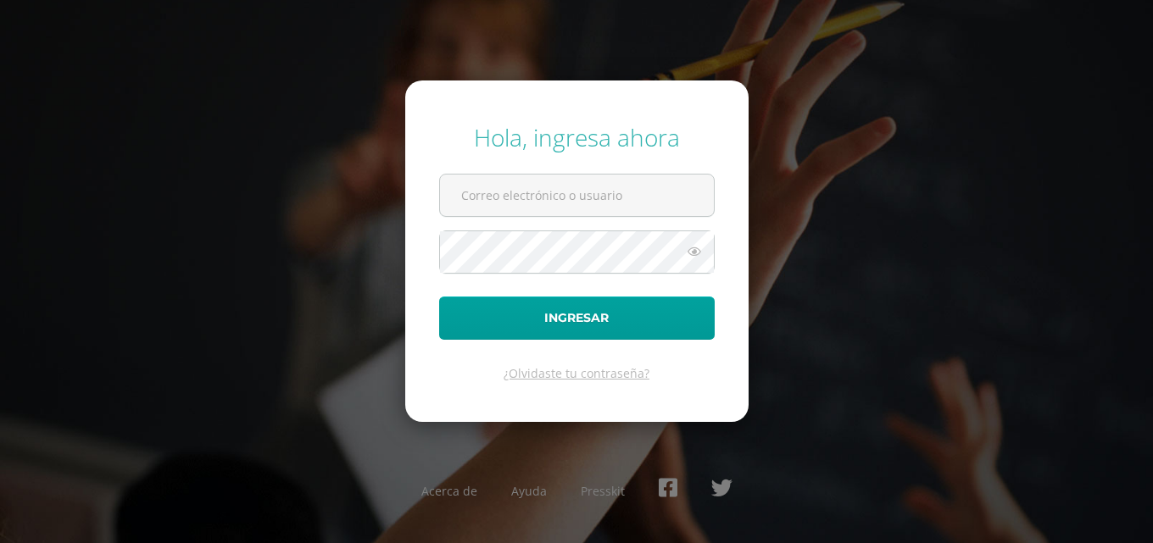
type input "COS00736@osoriosandoval.edu.gt"
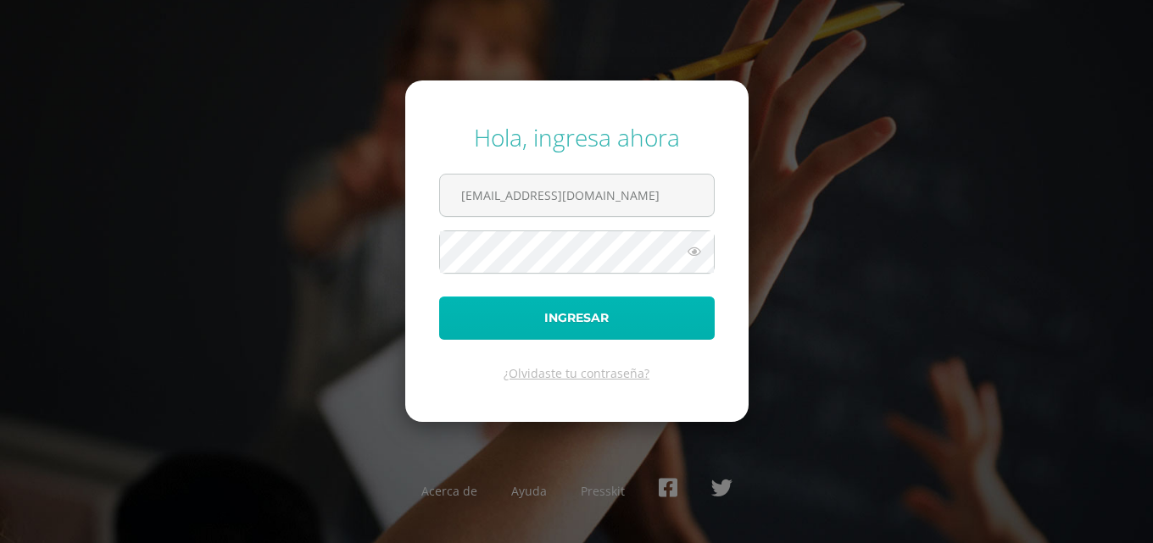
click at [689, 322] on button "Ingresar" at bounding box center [577, 318] width 276 height 43
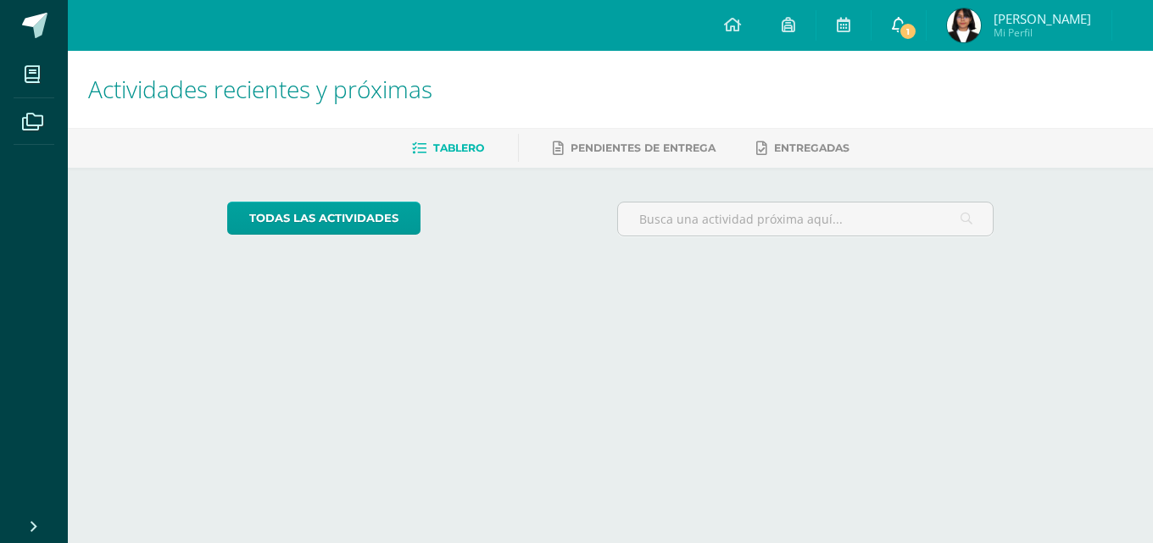
click at [917, 27] on span "1" at bounding box center [908, 31] width 19 height 19
click at [906, 34] on span at bounding box center [899, 25] width 14 height 19
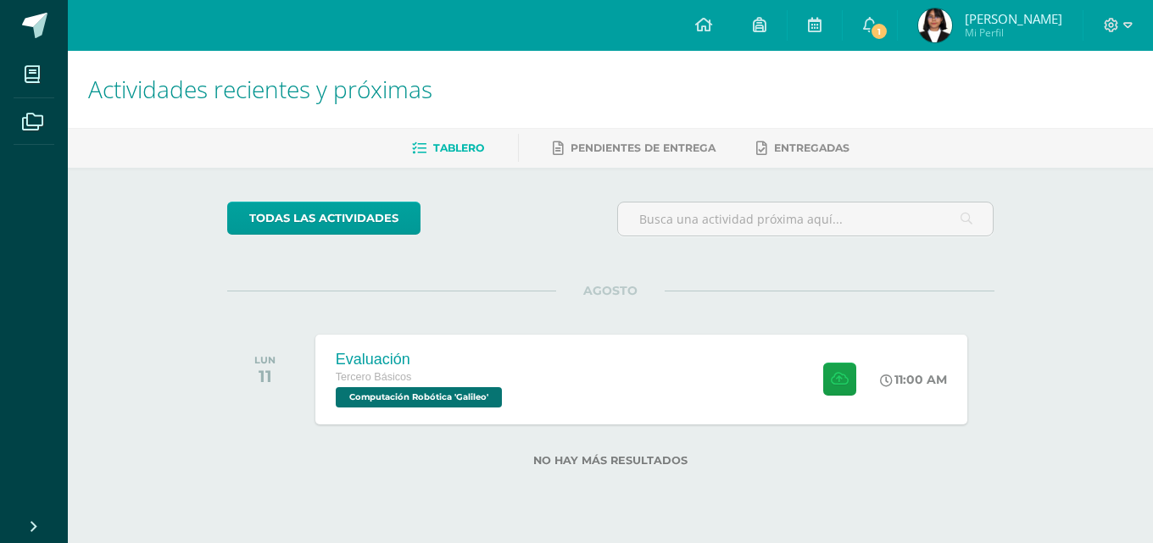
click at [378, 457] on label "No hay más resultados" at bounding box center [610, 460] width 767 height 13
click at [382, 411] on div "Evaluación Tercero Básicos Computación Robótica 'Galileo'" at bounding box center [418, 379] width 213 height 91
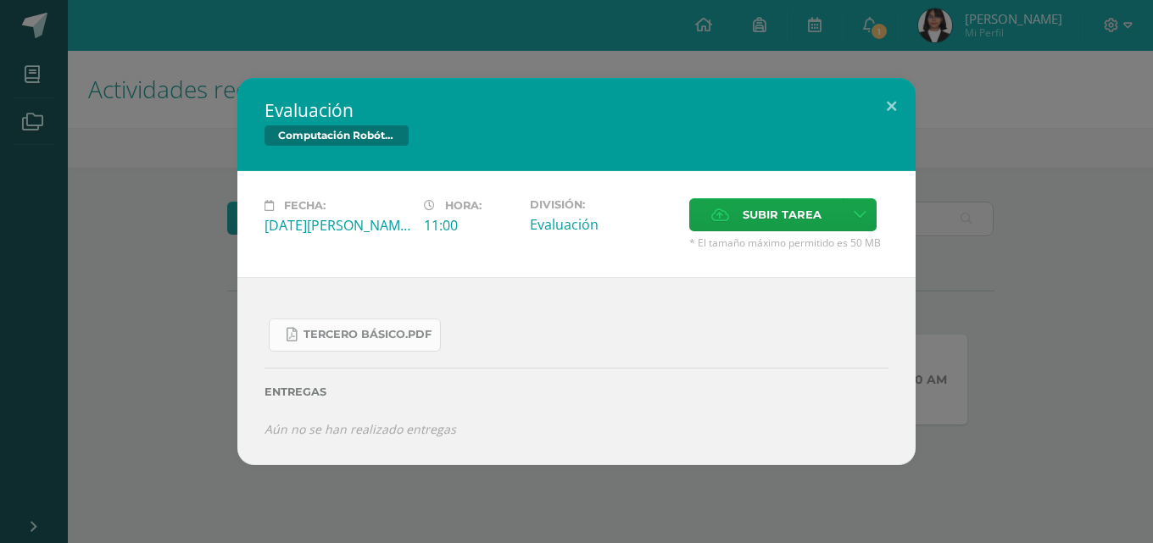
click at [405, 337] on span "Tercero Básico.pdf" at bounding box center [368, 335] width 128 height 14
click at [123, 282] on div "Evaluación Computación Robótica Fecha: Lunes 11 de Agosto Hora: 11:00 División:…" at bounding box center [577, 271] width 1140 height 387
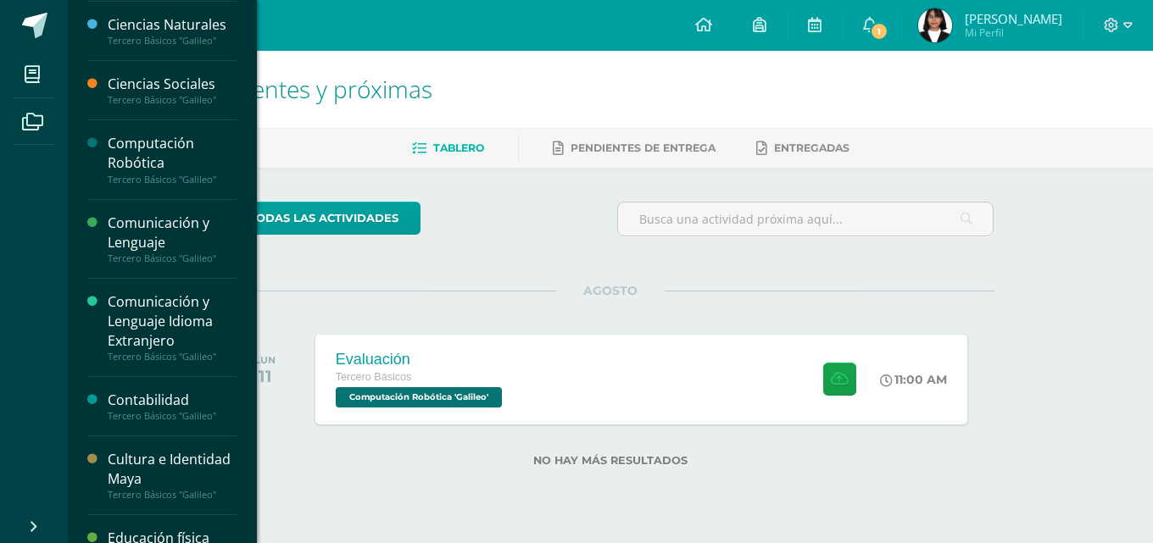
scroll to position [85, 0]
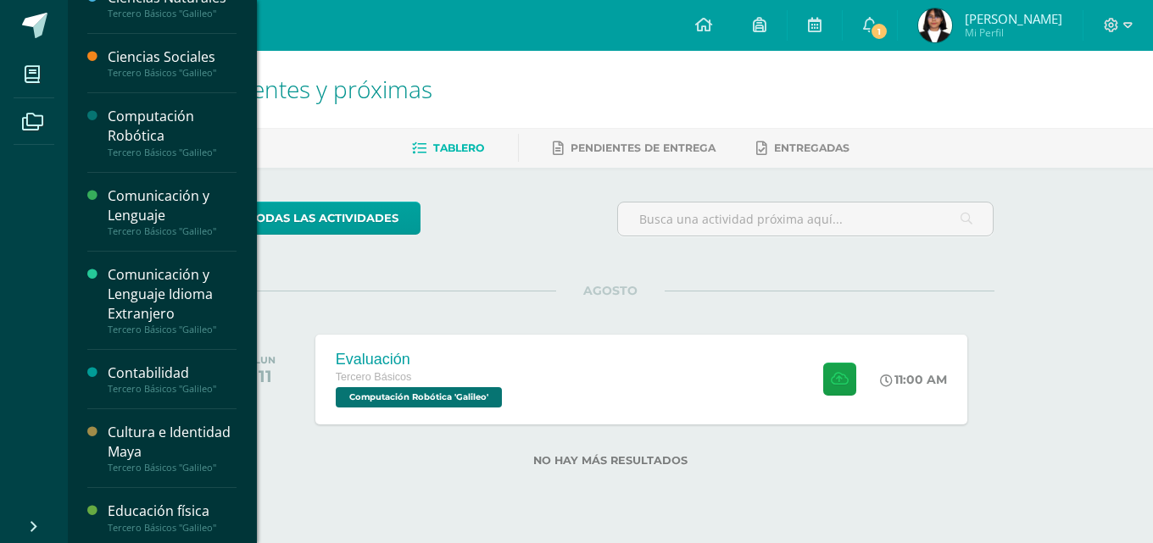
click at [168, 147] on div "Tercero Básicos "Galileo"" at bounding box center [172, 153] width 129 height 12
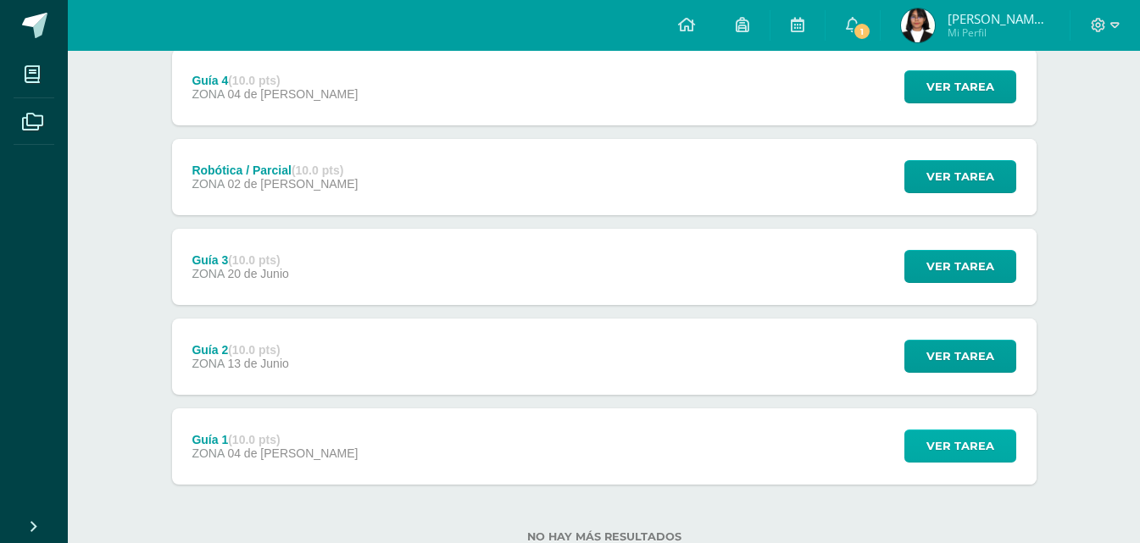
scroll to position [472, 0]
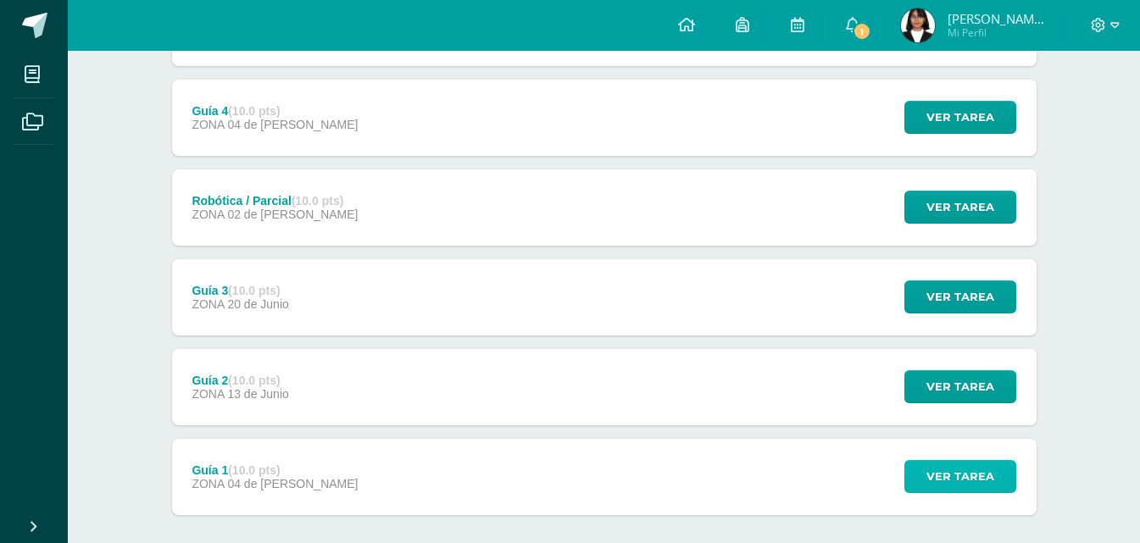
click at [950, 481] on span "Ver tarea" at bounding box center [961, 476] width 68 height 31
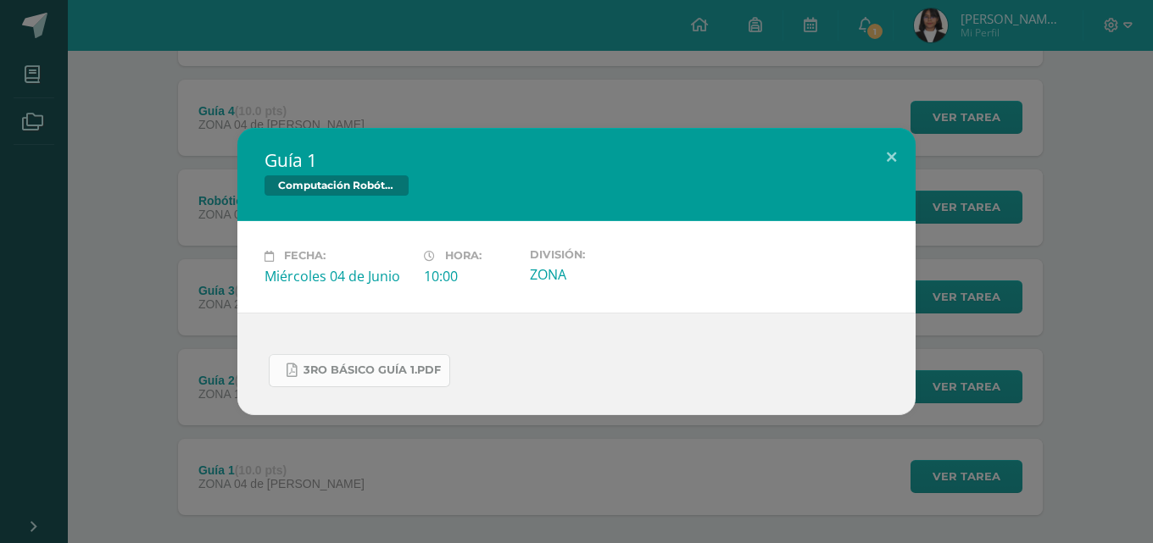
click at [385, 365] on span "3ro Básico Guía 1.pdf" at bounding box center [372, 371] width 137 height 14
click at [419, 449] on div "Guía 1 Computación Robótica Fecha: Miércoles 04 de Junio Hora: 10:00 División: …" at bounding box center [576, 271] width 1153 height 543
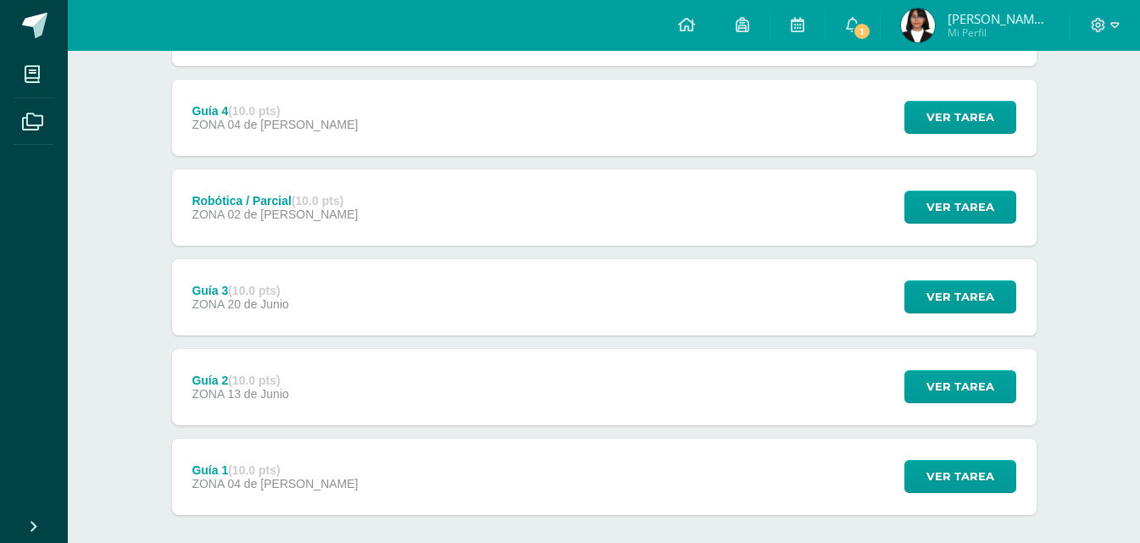
click at [940, 407] on div "Ver tarea" at bounding box center [958, 387] width 158 height 76
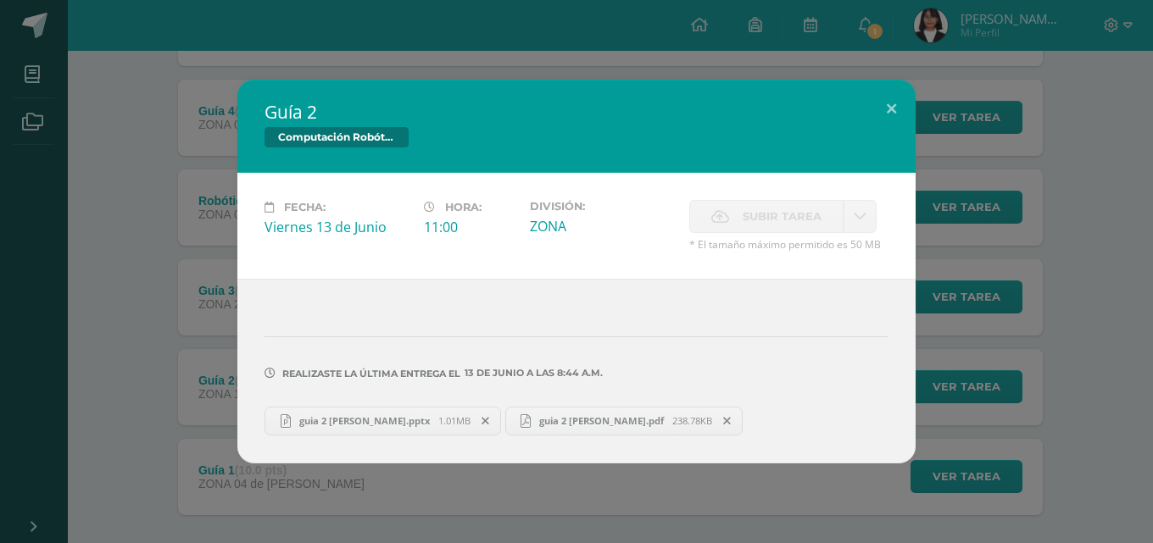
click at [406, 428] on link "guia 2 daniela arévalo.pptx 1.01MB" at bounding box center [383, 421] width 237 height 29
click at [655, 421] on span "guia 2 daniela arevalo.pdf" at bounding box center [602, 421] width 142 height 13
click at [141, 231] on div "Guía 2 Computación Robótica Fecha: Viernes 13 de Junio Hora: 11:00 División: ZO…" at bounding box center [577, 271] width 1140 height 383
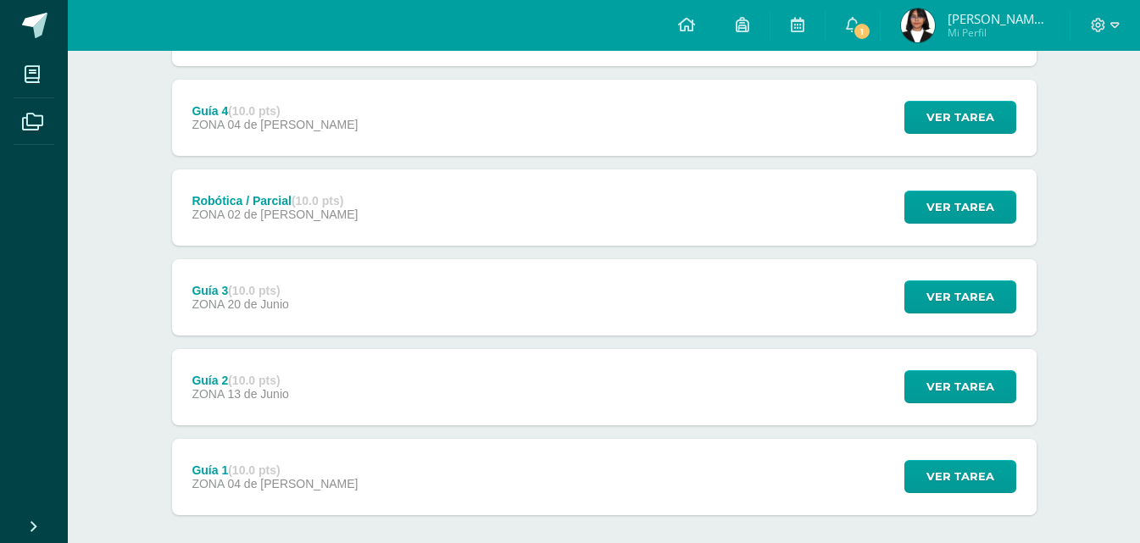
click at [254, 295] on strong "(10.0 pts)" at bounding box center [254, 291] width 52 height 14
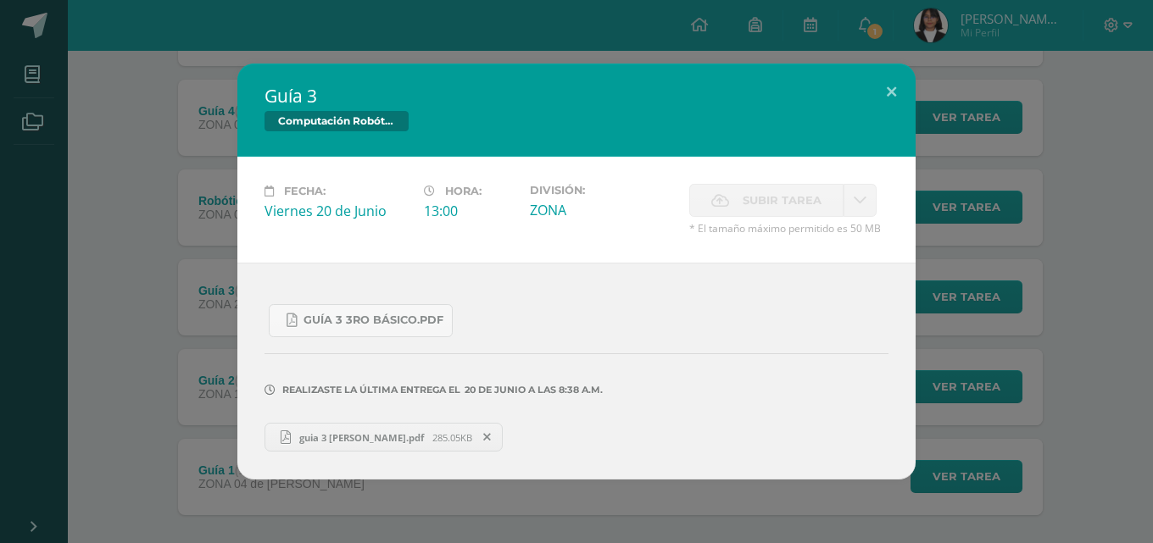
click at [426, 443] on span "guia 3 daniela arevalo.pdf" at bounding box center [362, 438] width 142 height 13
click at [207, 188] on div "Guía 3 Computación Robótica Fecha: Viernes 20 de Junio Hora: 13:00 División: ZO…" at bounding box center [577, 272] width 1140 height 416
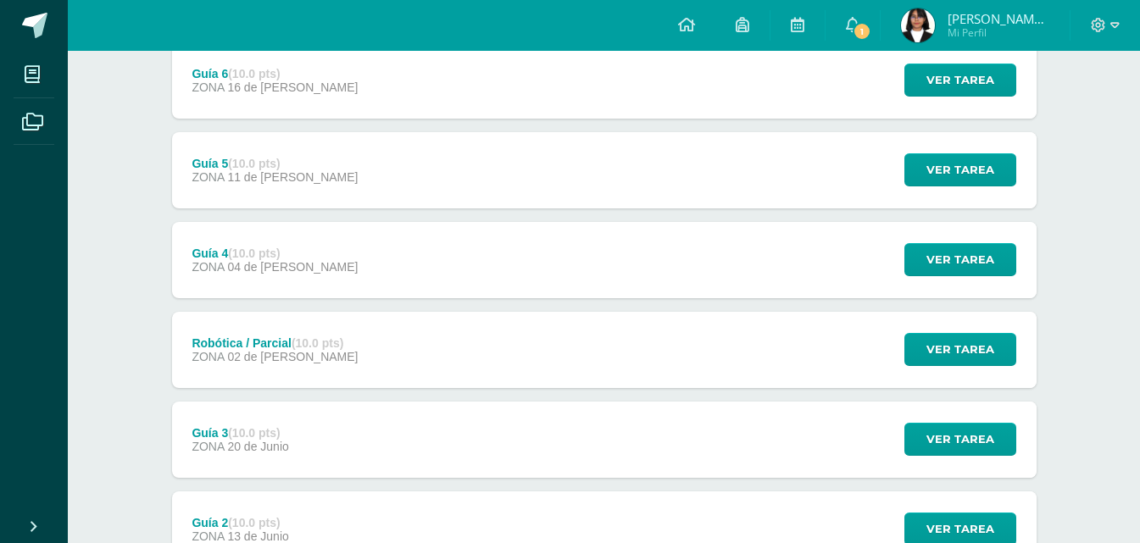
scroll to position [218, 0]
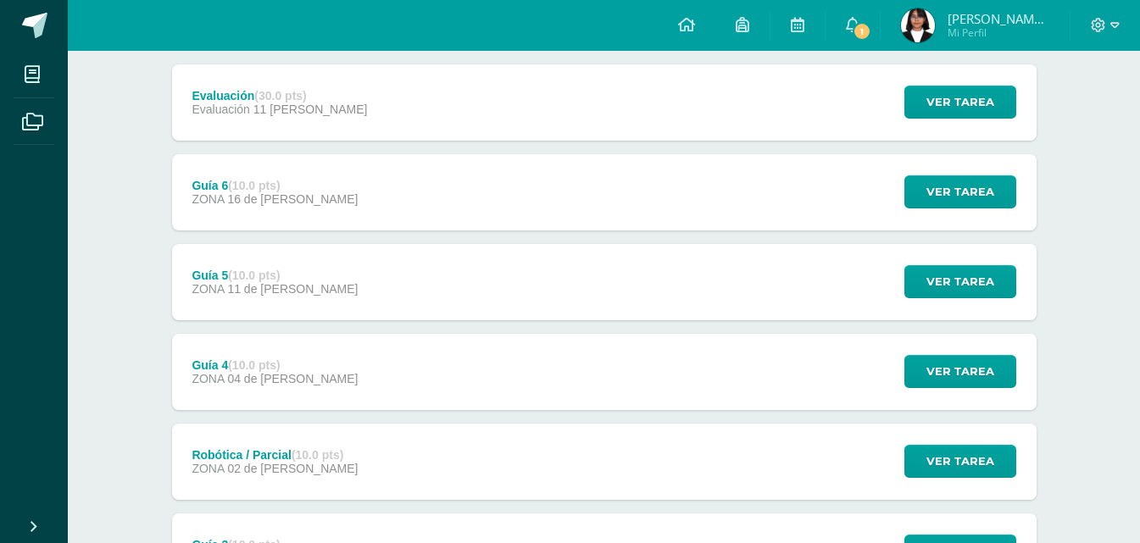
click at [369, 374] on div "Guía 4 (10.0 pts) ZONA 04 de Julio Ver tarea Guía 4 Computación Robótica Cargan…" at bounding box center [604, 372] width 865 height 76
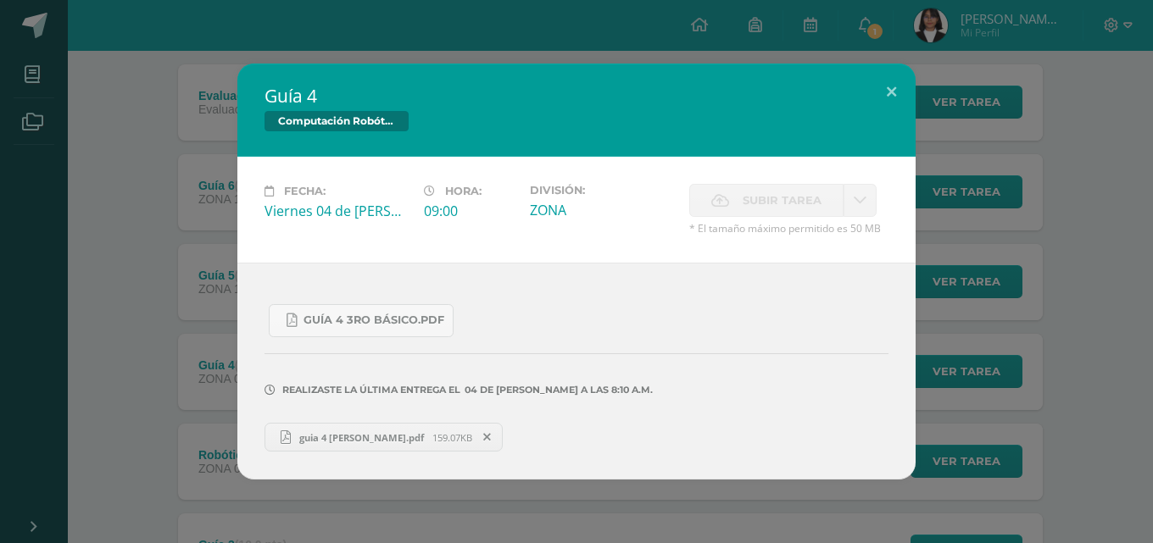
click at [359, 447] on link "guia 4 daniela arevalo.pdf 159.07KB" at bounding box center [384, 437] width 238 height 29
click at [201, 178] on div "Guía 4 Computación Robótica Fecha: Viernes 04 de Julio Hora: 09:00 División: ZO…" at bounding box center [577, 272] width 1140 height 416
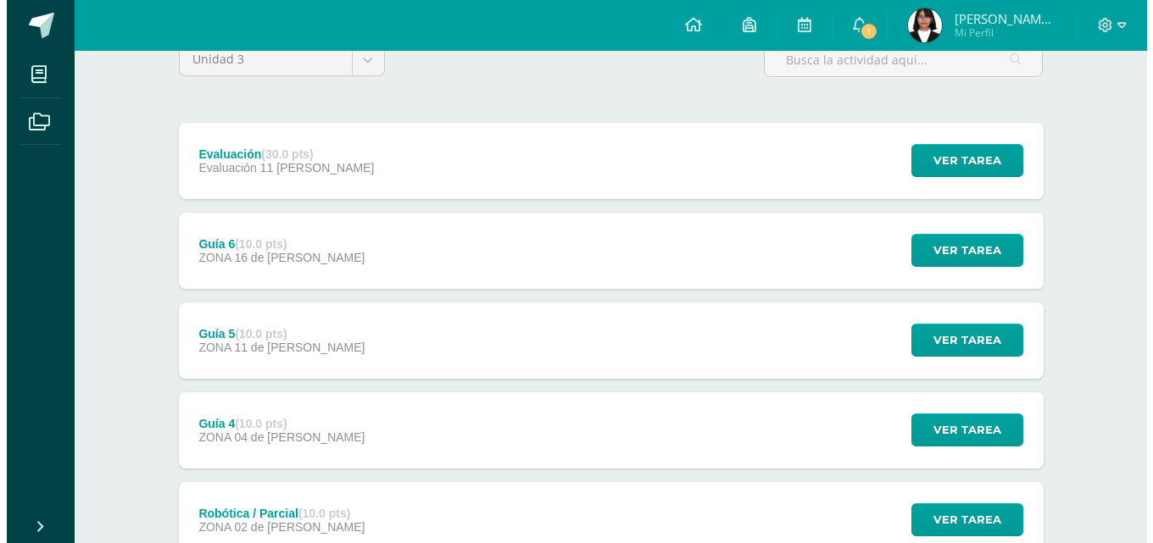
scroll to position [133, 0]
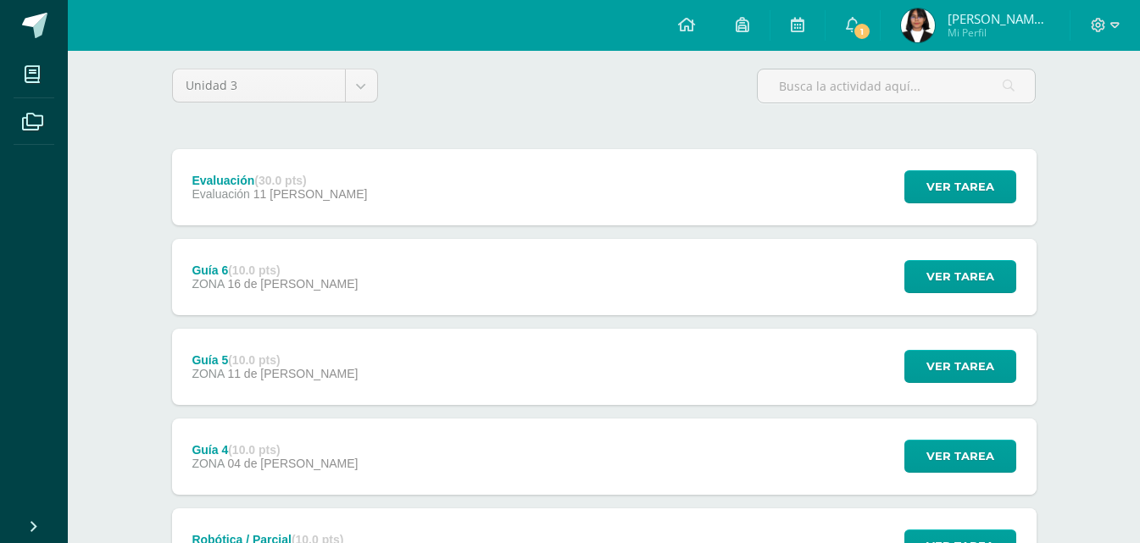
click at [349, 376] on div "Guía 5 (10.0 pts) ZONA 11 de Julio Ver tarea Guía 5 Computación Robótica Cargan…" at bounding box center [604, 367] width 865 height 76
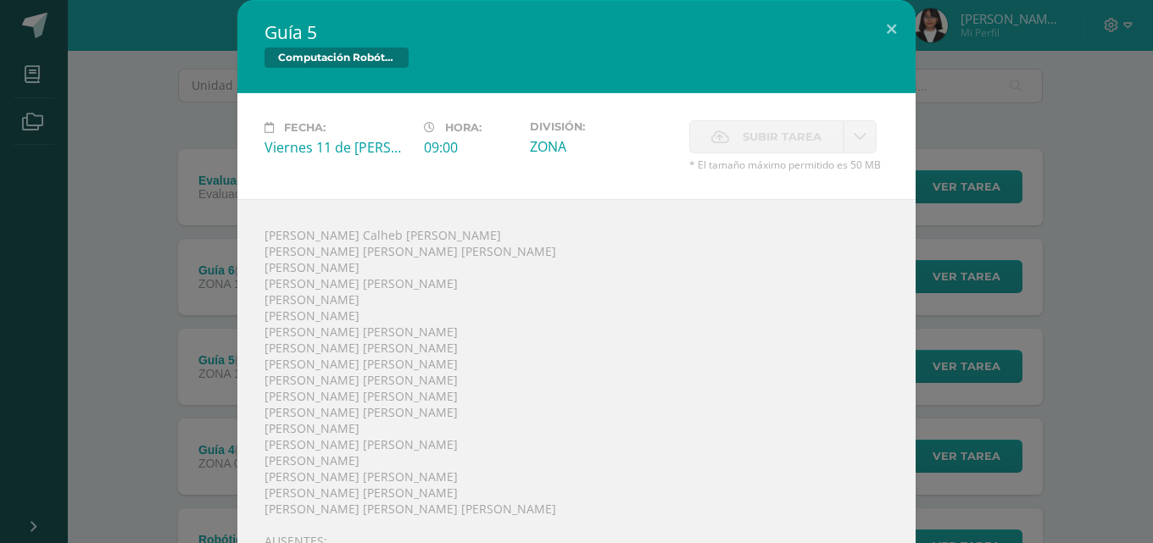
click at [202, 362] on div "Guía 5 Computación Robótica Fecha: Viernes 11 de Julio Hora: 09:00 División: ZO…" at bounding box center [577, 395] width 1140 height 790
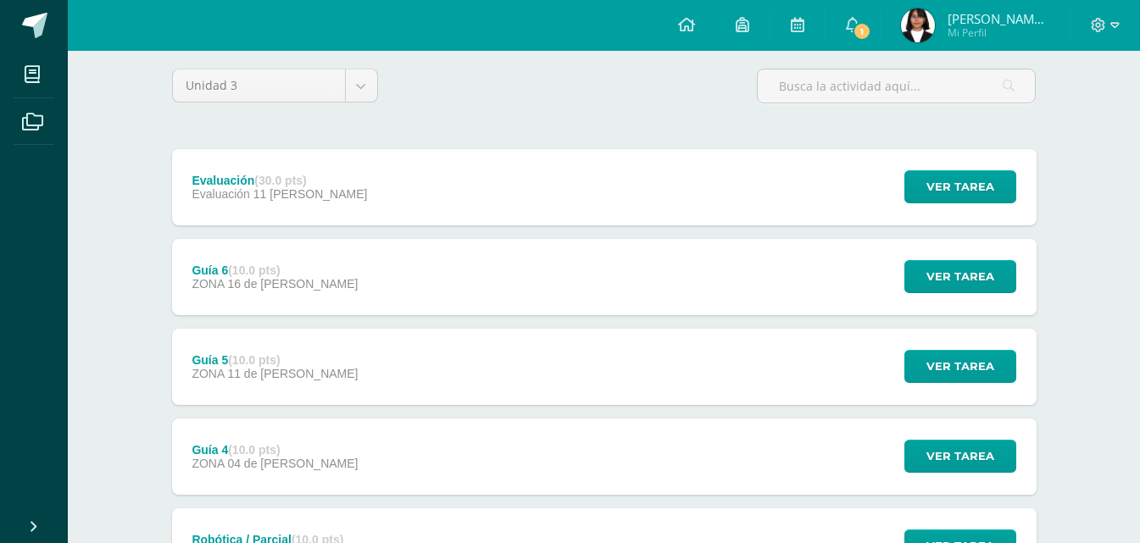
click at [261, 308] on div "Guía 6 (10.0 pts) ZONA 16 de Julio" at bounding box center [275, 277] width 207 height 76
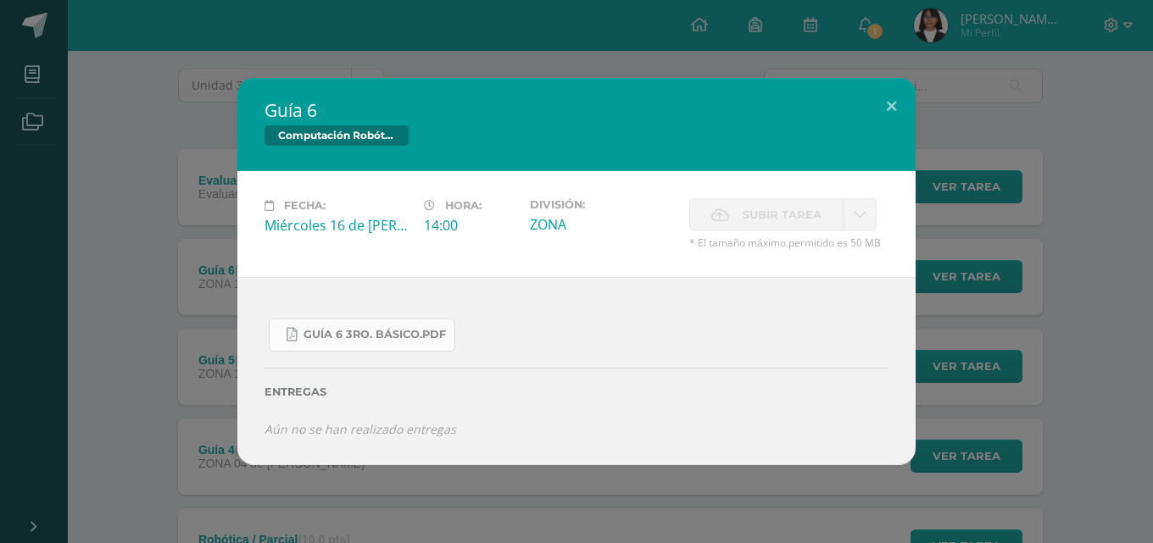
click at [344, 343] on link "Guía 6 3ro. Básico.pdf" at bounding box center [362, 335] width 187 height 33
click at [1087, 321] on div "Guía 6 Computación Robótica Fecha: Miércoles 16 de Julio Hora: 14:00 División: …" at bounding box center [577, 271] width 1140 height 387
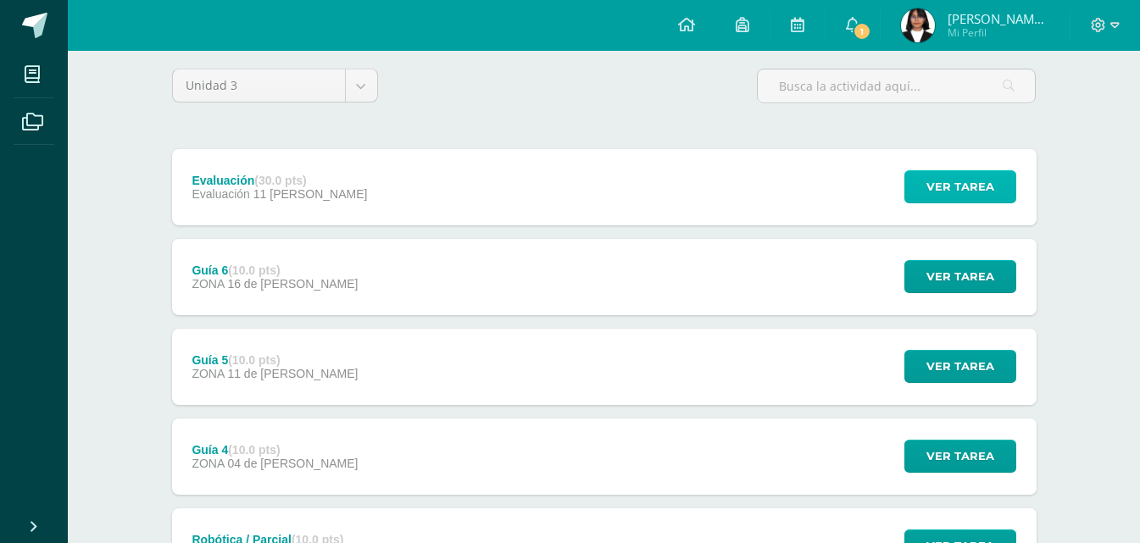
click at [936, 188] on span "Ver tarea" at bounding box center [961, 186] width 68 height 31
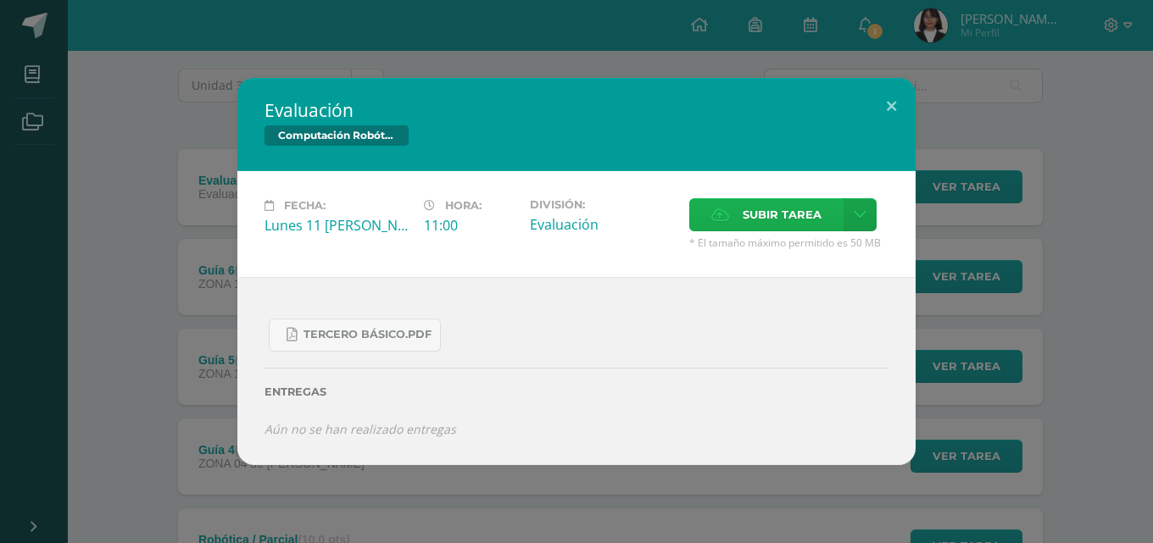
click at [774, 203] on span "Subir tarea" at bounding box center [782, 214] width 79 height 31
click at [0, 0] on input "Subir tarea" at bounding box center [0, 0] width 0 height 0
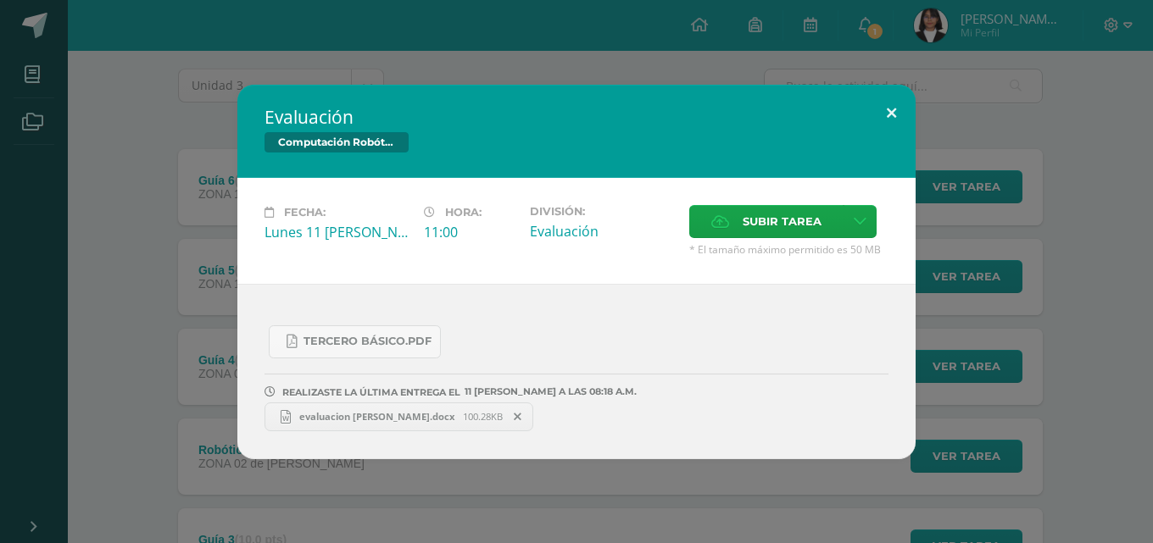
click at [880, 107] on button at bounding box center [891, 114] width 48 height 58
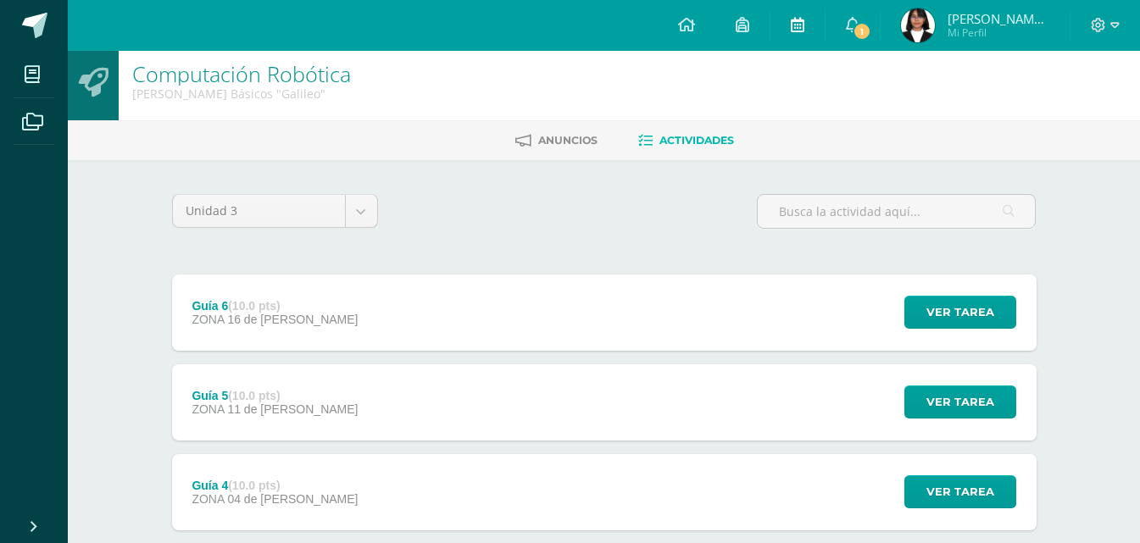
scroll to position [0, 0]
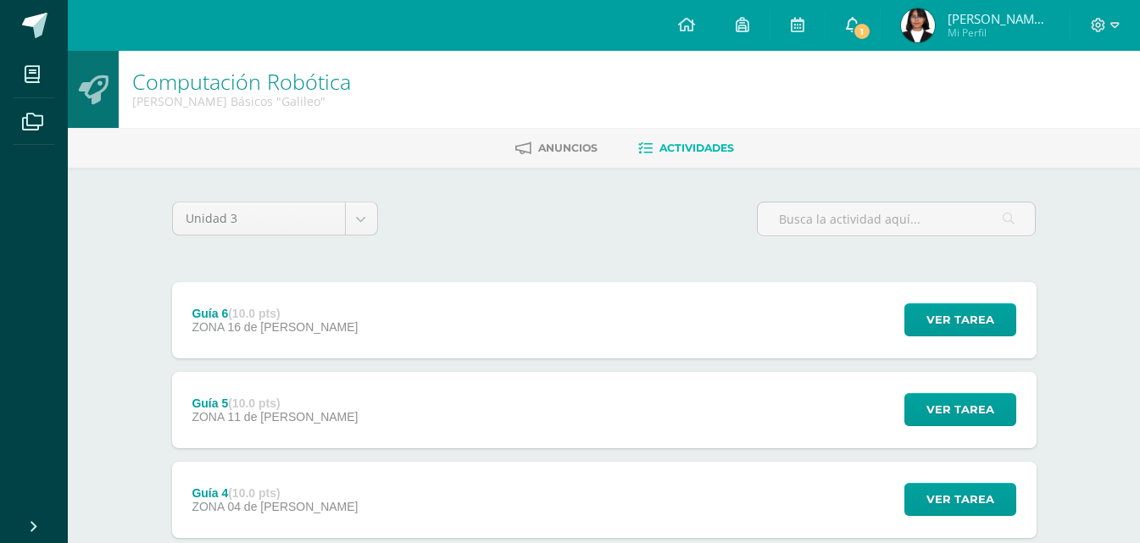
click at [850, 39] on link "1" at bounding box center [853, 25] width 54 height 51
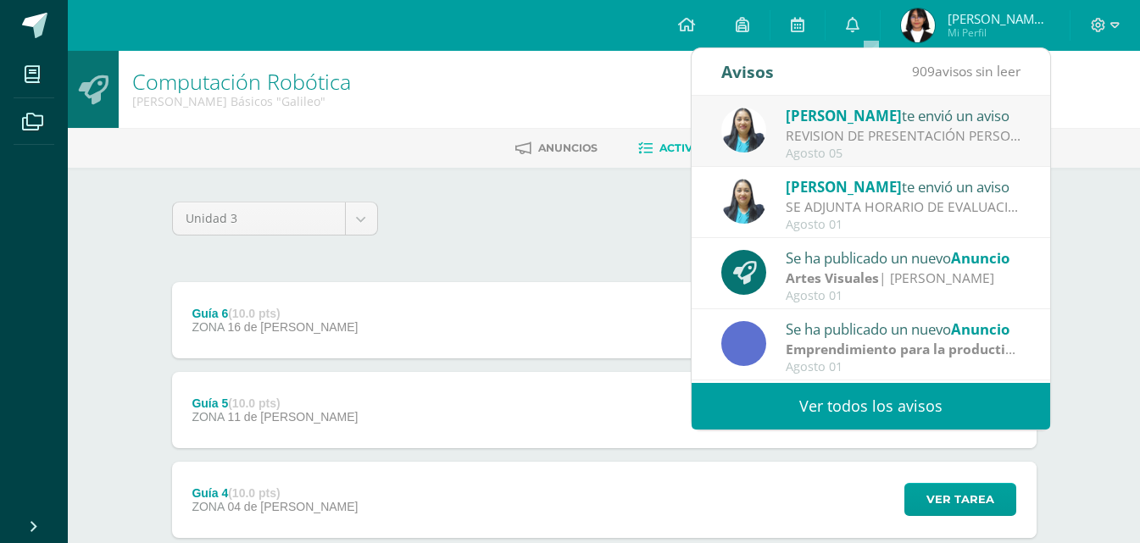
click at [613, 203] on div "Unidad 3 Unidad 1 Unidad 2 Unidad 3 Unidad 4" at bounding box center [604, 226] width 878 height 48
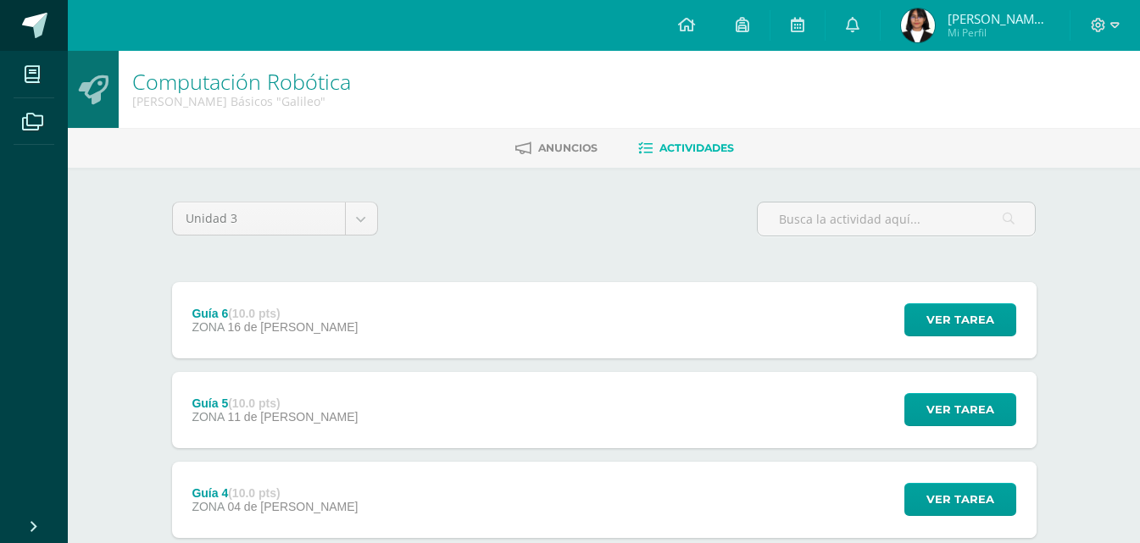
click at [26, 20] on span at bounding box center [34, 25] width 25 height 25
